Goal: Navigation & Orientation: Find specific page/section

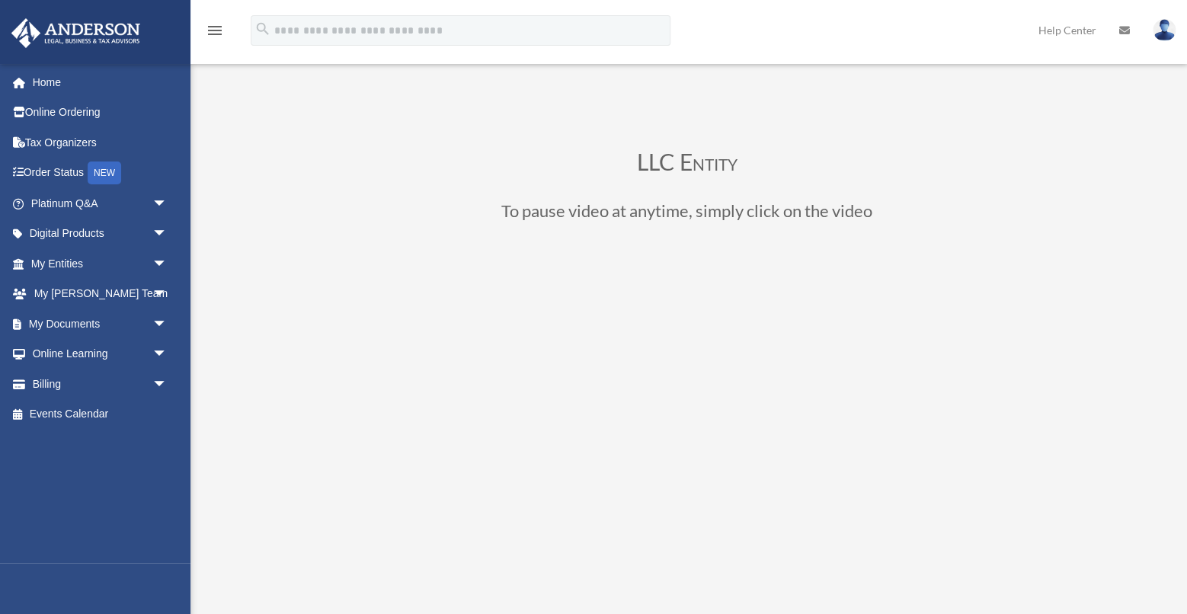
click at [1158, 23] on img at bounding box center [1163, 30] width 23 height 22
click at [160, 226] on span "arrow_drop_down" at bounding box center [167, 234] width 30 height 31
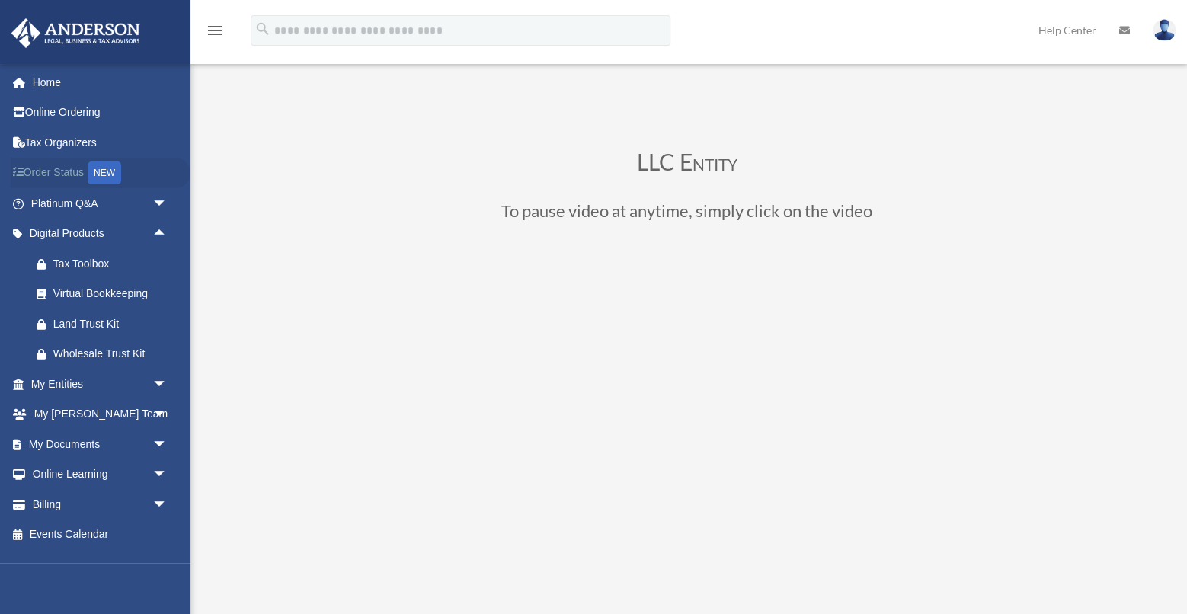
click at [67, 170] on link "Order Status NEW" at bounding box center [101, 173] width 180 height 31
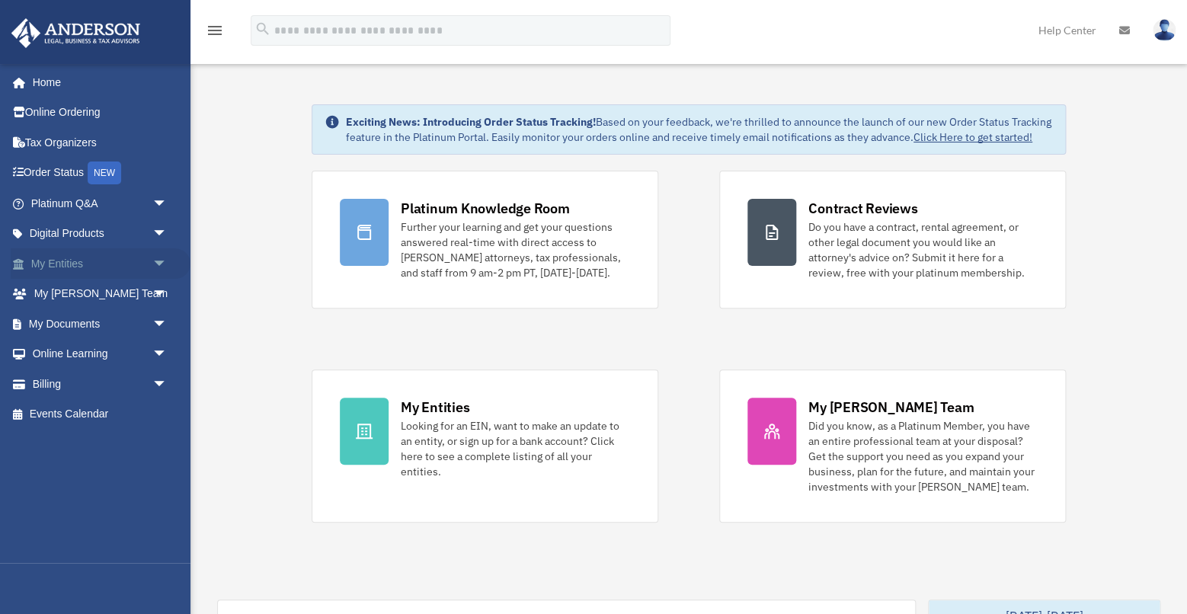
click at [158, 261] on span "arrow_drop_down" at bounding box center [167, 263] width 30 height 31
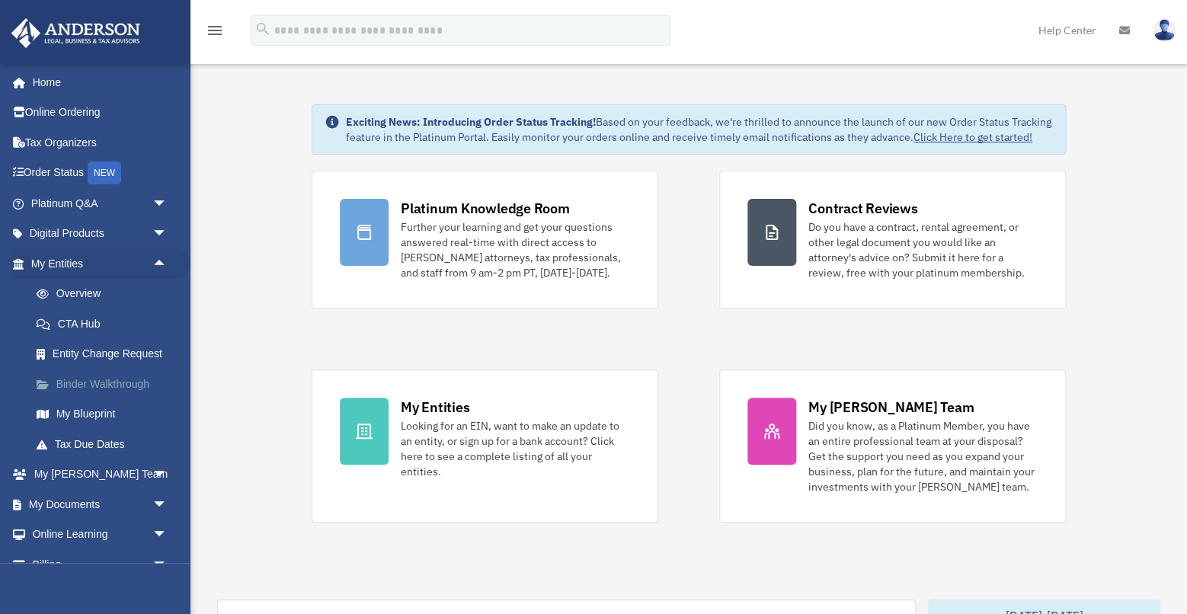
click at [102, 399] on link "Binder Walkthrough" at bounding box center [105, 384] width 169 height 30
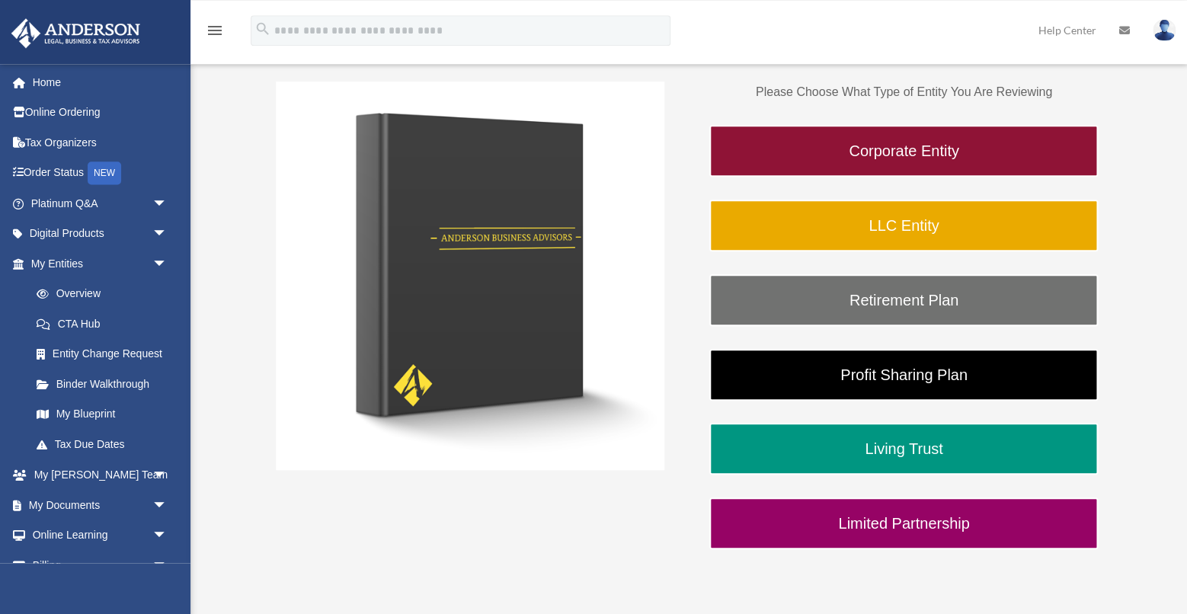
scroll to position [232, 0]
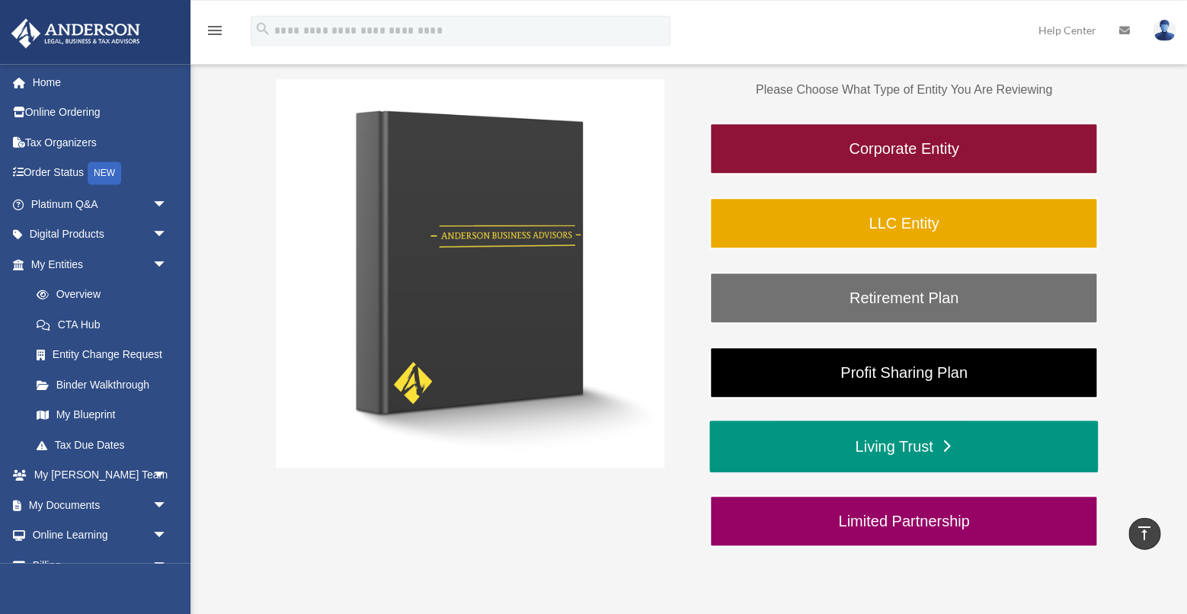
click at [881, 452] on link "Living Trust" at bounding box center [903, 446] width 388 height 52
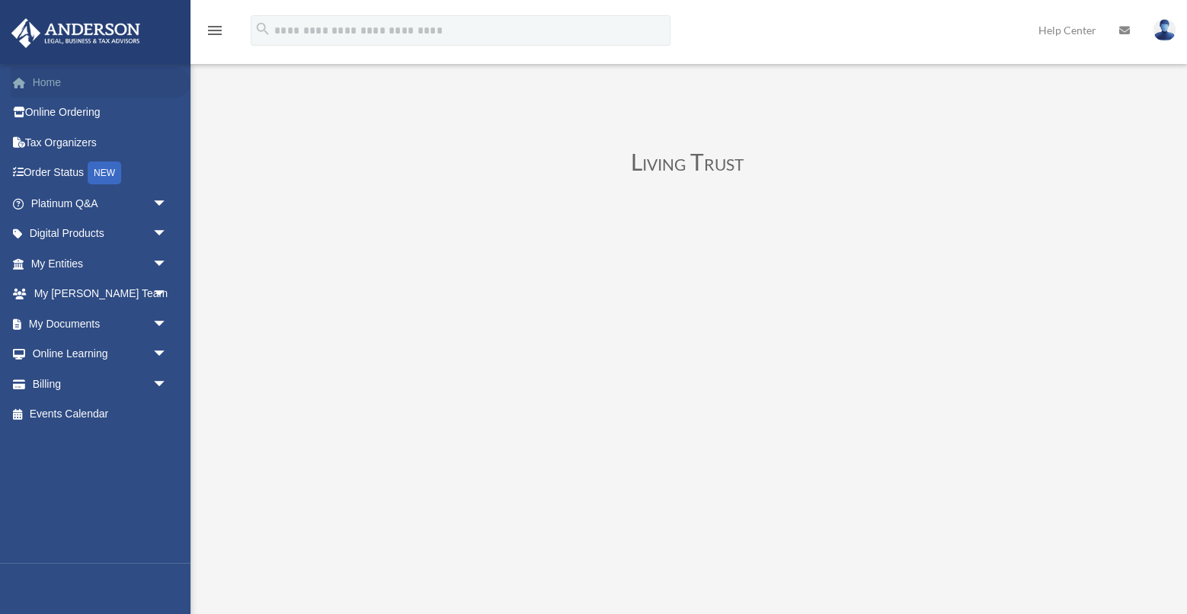
click at [50, 82] on link "Home" at bounding box center [101, 82] width 180 height 30
